Goal: Transaction & Acquisition: Subscribe to service/newsletter

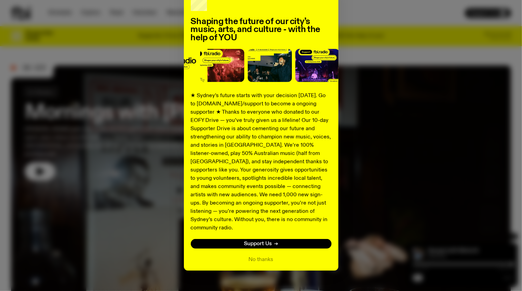
scroll to position [49, 0]
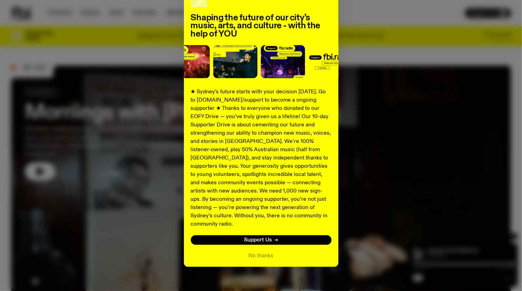
click at [382, 228] on div "Shaping the future of our city’s music, arts, and culture - with the help of YO…" at bounding box center [261, 125] width 500 height 283
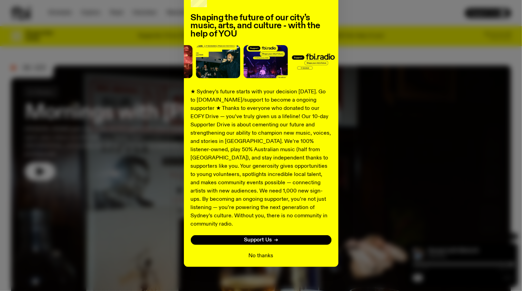
click at [263, 252] on button "No thanks" at bounding box center [261, 256] width 25 height 8
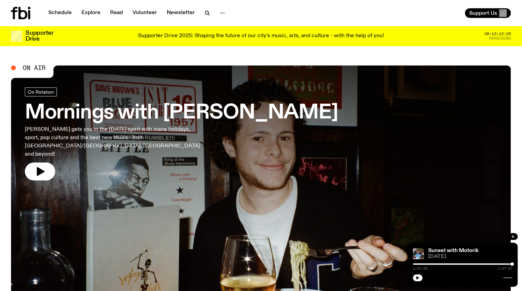
click at [276, 29] on div "Supporter Drive Supporter Drive 2025: Shaping the future of our city’s music, a…" at bounding box center [261, 36] width 500 height 20
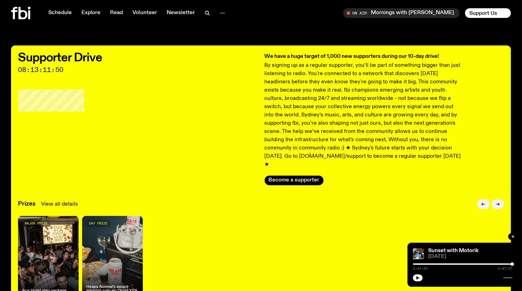
click at [63, 200] on link "View all details" at bounding box center [59, 204] width 37 height 8
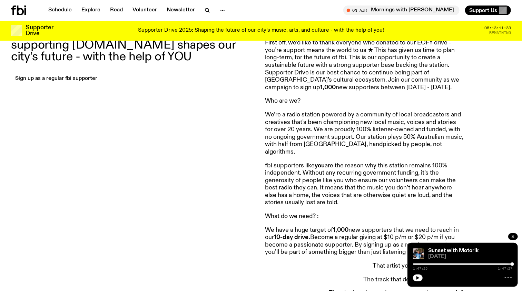
scroll to position [193, 0]
